Goal: Find specific page/section: Find specific page/section

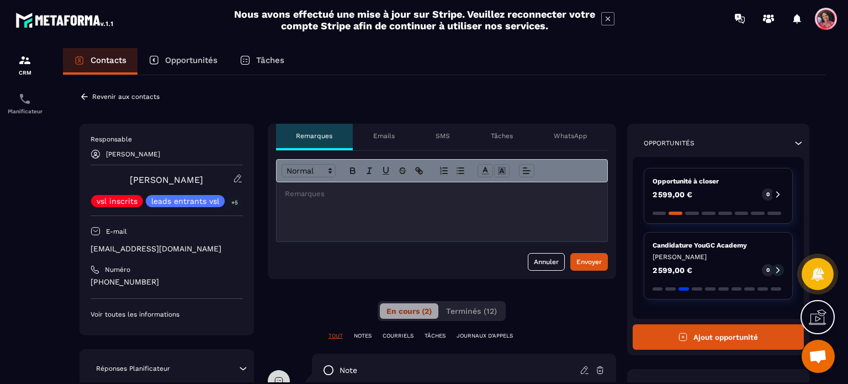
click at [104, 100] on p "Revenir aux contacts" at bounding box center [125, 97] width 67 height 8
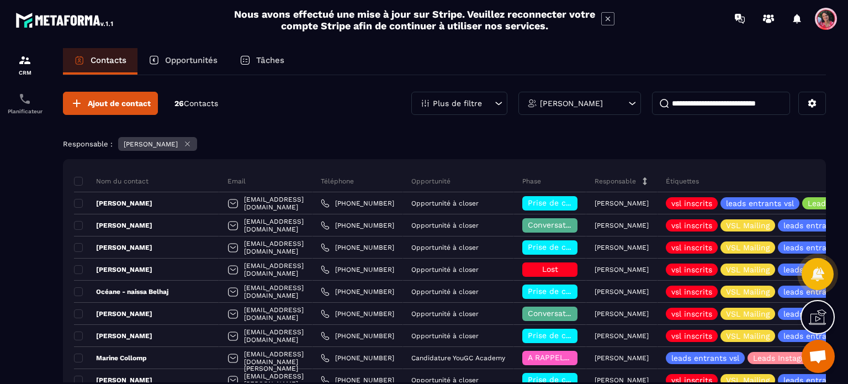
click at [192, 58] on p "Opportunités" at bounding box center [191, 60] width 52 height 10
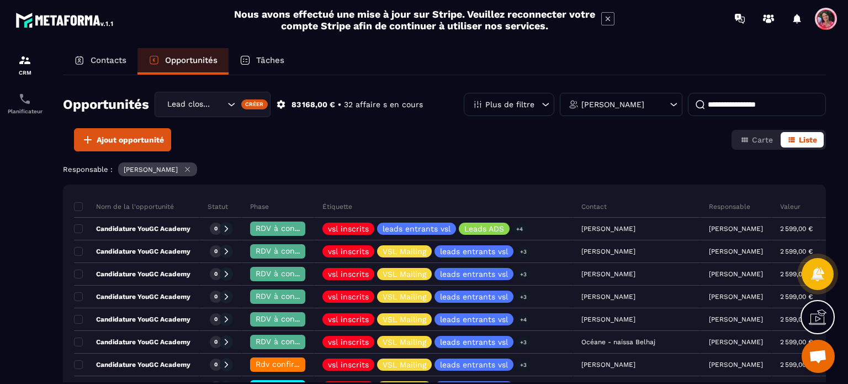
click at [738, 104] on input at bounding box center [757, 104] width 138 height 23
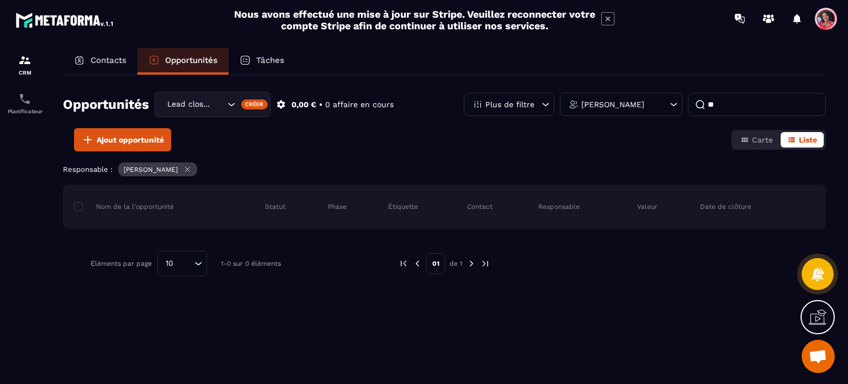
type input "*"
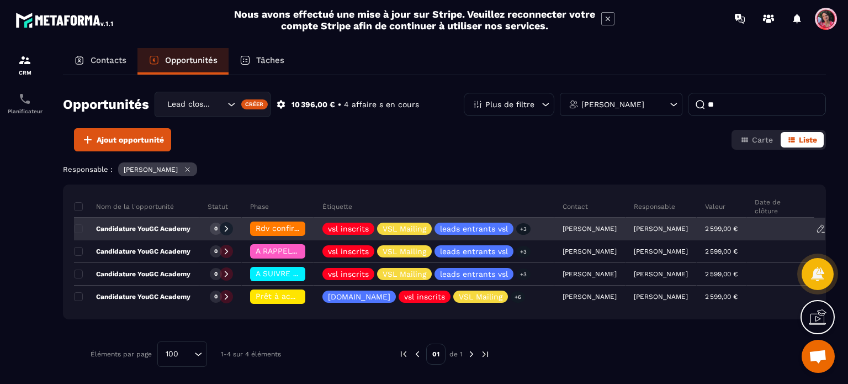
type input "**"
click at [144, 235] on div "Candidature YouGC Academy" at bounding box center [136, 229] width 125 height 22
